Goal: Task Accomplishment & Management: Use online tool/utility

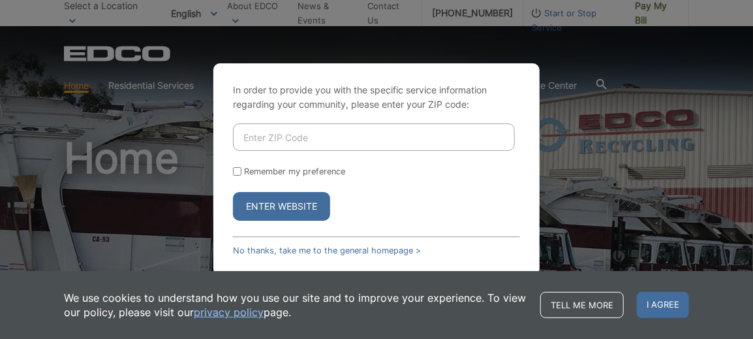
click at [337, 143] on input "Enter ZIP Code" at bounding box center [374, 136] width 282 height 27
type input "92024"
click at [238, 170] on input "Remember my preference" at bounding box center [237, 171] width 8 height 8
checkbox input "true"
click at [262, 206] on button "Enter Website" at bounding box center [281, 206] width 97 height 29
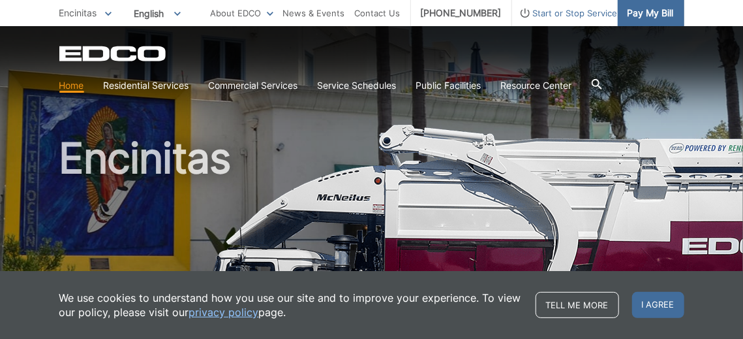
click at [644, 14] on span "Pay My Bill" at bounding box center [651, 13] width 46 height 14
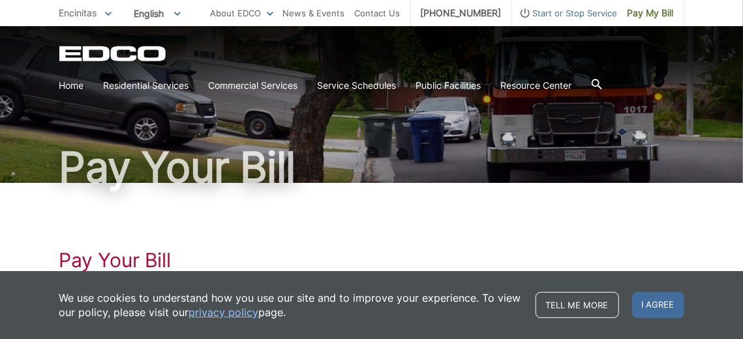
scroll to position [65, 0]
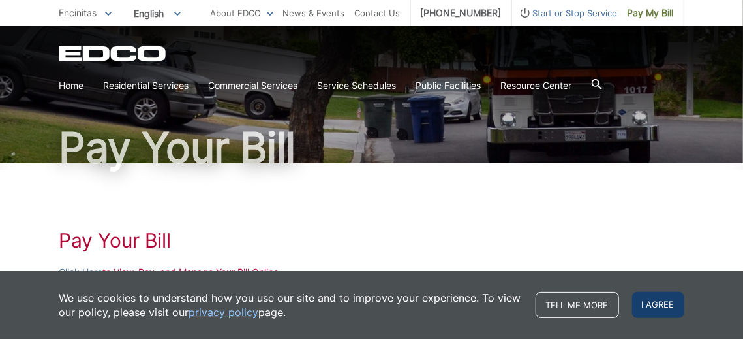
click at [649, 303] on span "I agree" at bounding box center [659, 305] width 52 height 26
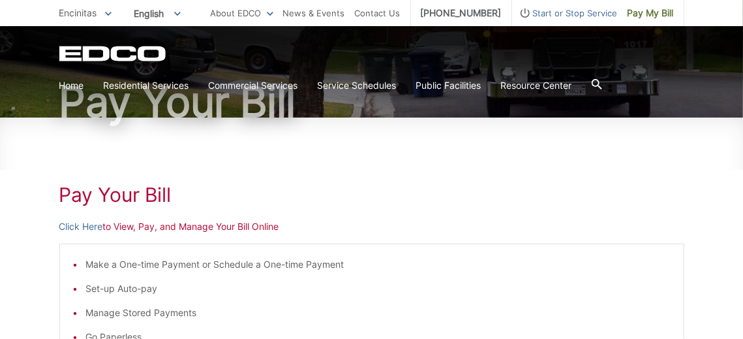
scroll to position [131, 0]
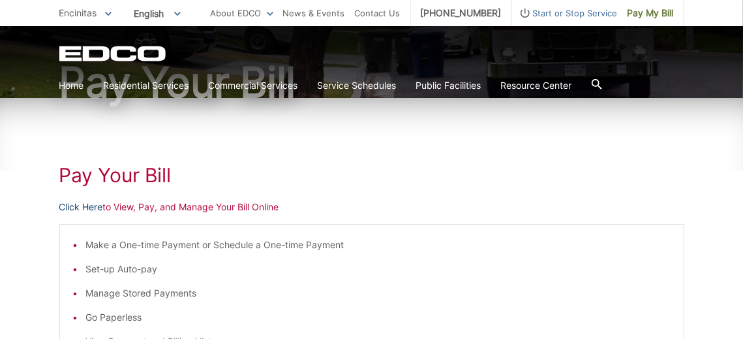
click at [89, 205] on link "Click Here" at bounding box center [81, 207] width 44 height 14
